Goal: Find specific page/section: Find specific page/section

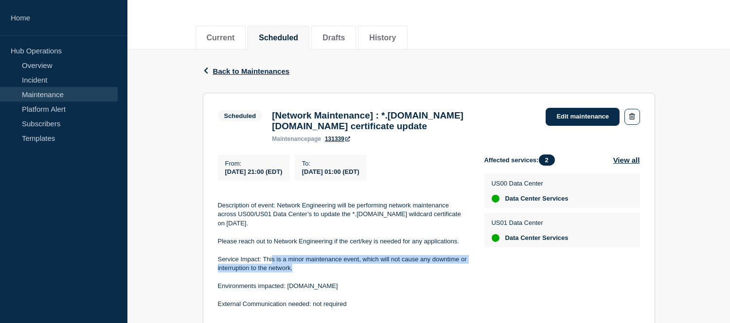
click at [66, 94] on link "Maintenance" at bounding box center [59, 94] width 118 height 15
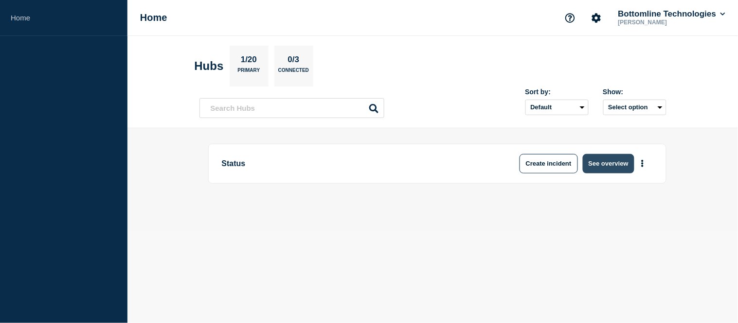
click at [597, 159] on button "See overview" at bounding box center [609, 163] width 52 height 19
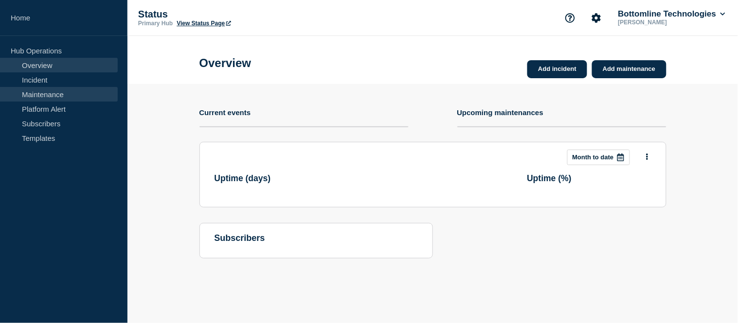
click at [71, 89] on link "Maintenance" at bounding box center [59, 94] width 118 height 15
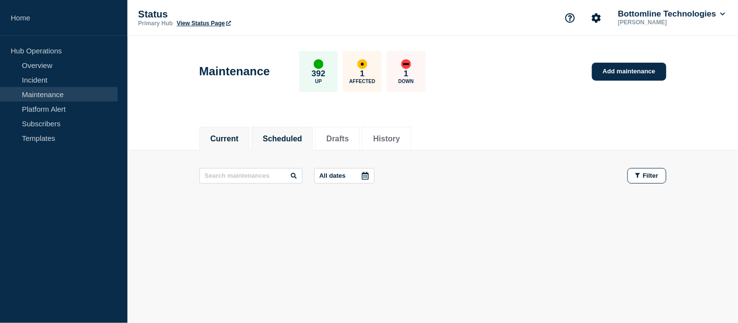
click at [273, 139] on button "Scheduled" at bounding box center [282, 139] width 39 height 9
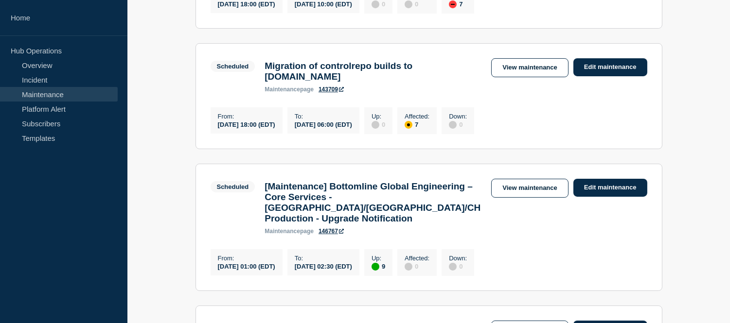
scroll to position [540, 0]
